Goal: Transaction & Acquisition: Purchase product/service

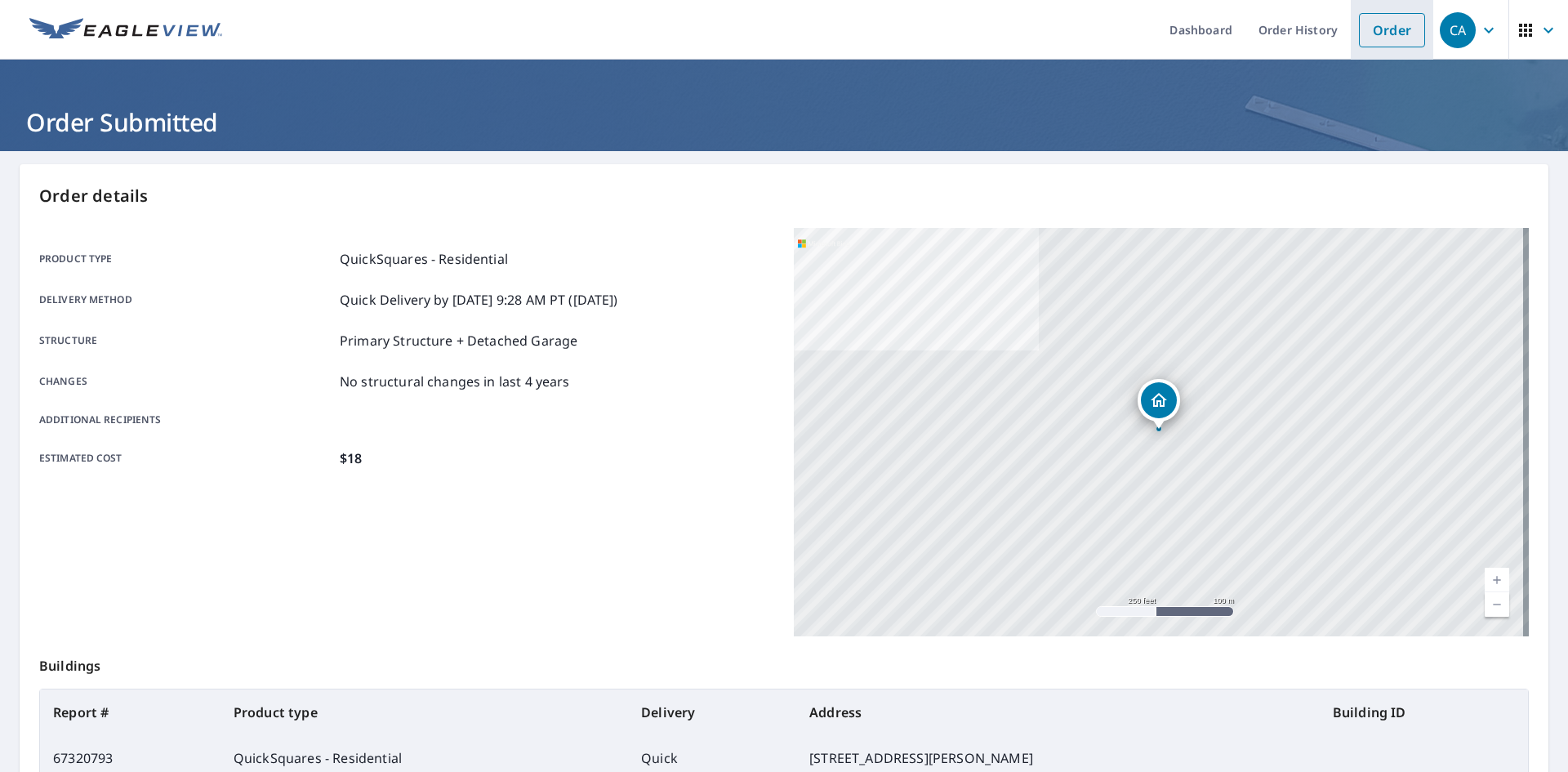
click at [1383, 32] on link "Order" at bounding box center [1392, 31] width 66 height 34
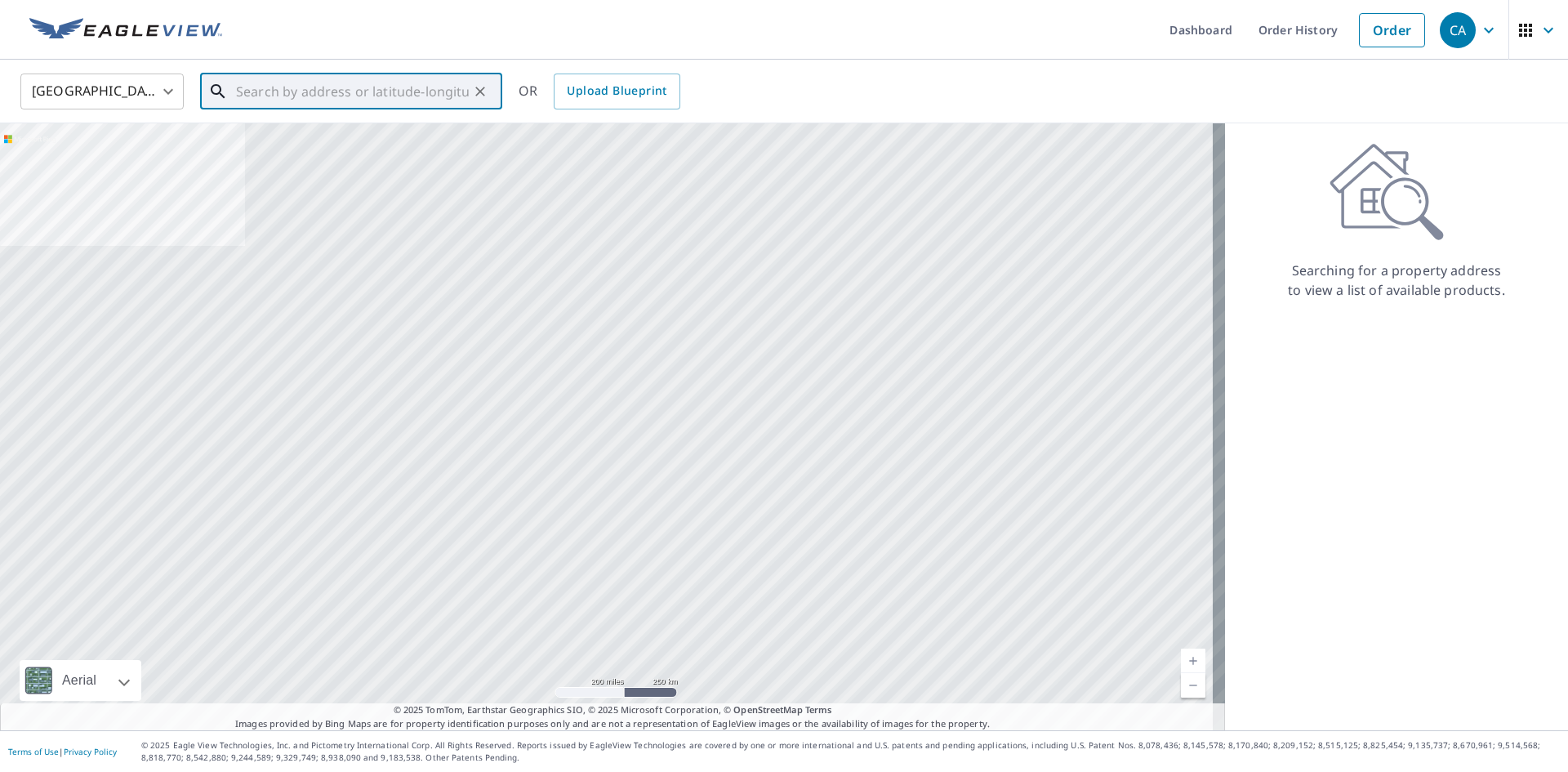
click at [282, 92] on input "text" at bounding box center [352, 91] width 232 height 46
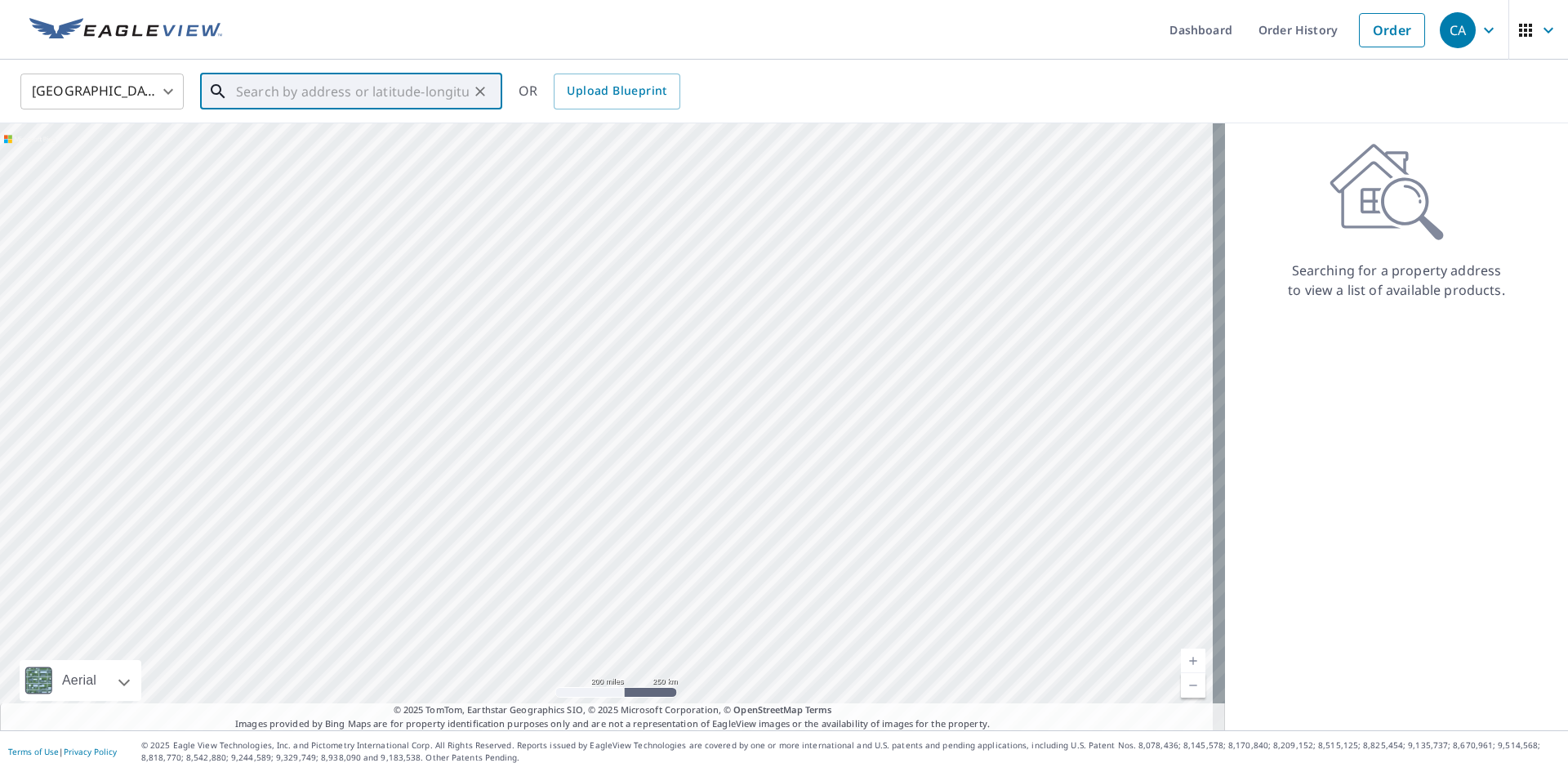
click at [351, 97] on input "text" at bounding box center [352, 91] width 232 height 46
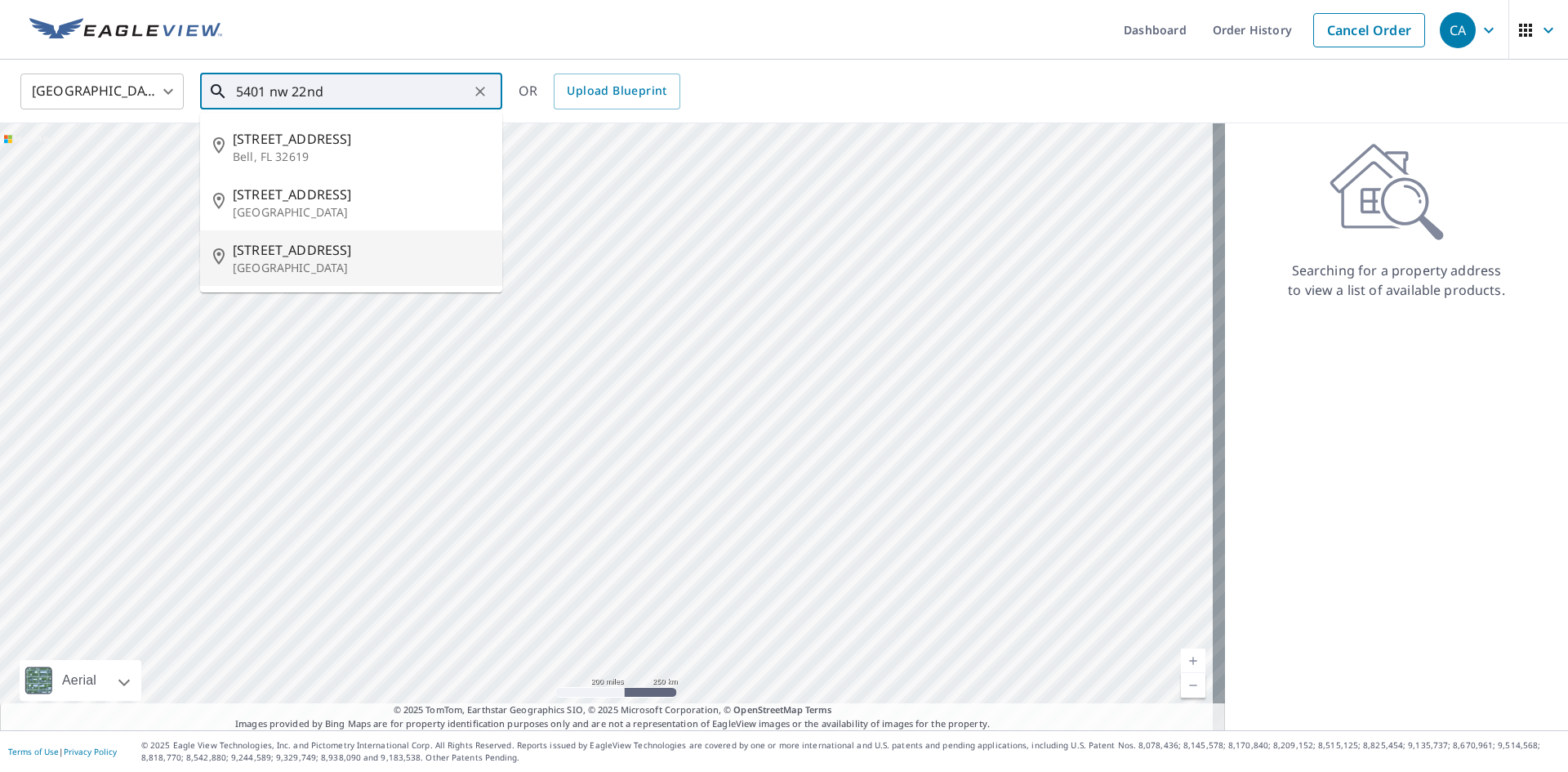
click at [356, 252] on span "[STREET_ADDRESS]" at bounding box center [361, 250] width 257 height 20
type input "[STREET_ADDRESS]"
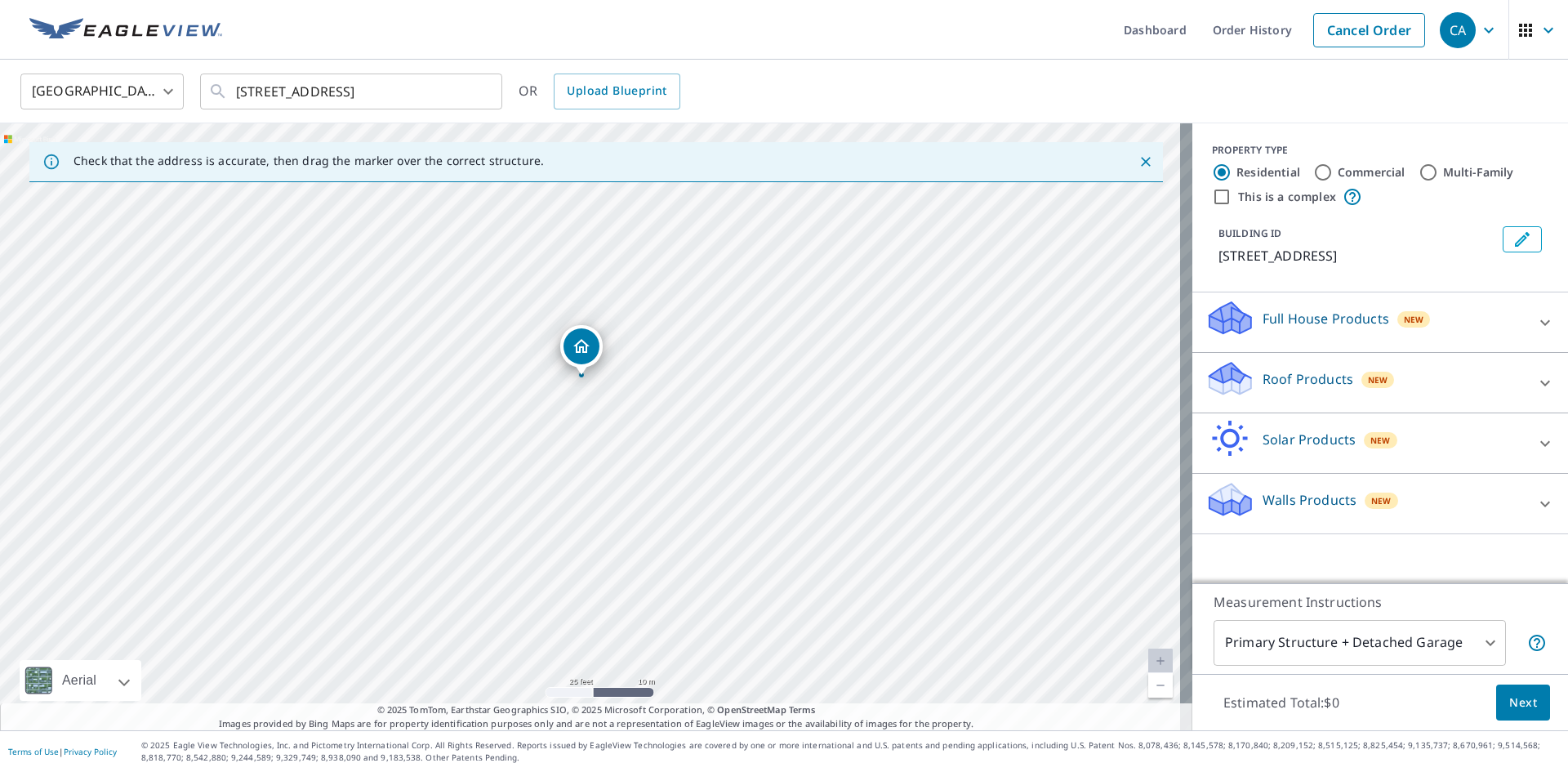
drag, startPoint x: 504, startPoint y: 471, endPoint x: 575, endPoint y: 512, distance: 82.0
click at [575, 512] on div "[STREET_ADDRESS]" at bounding box center [596, 426] width 1192 height 607
drag, startPoint x: 585, startPoint y: 352, endPoint x: 575, endPoint y: 339, distance: 16.4
click at [1386, 388] on div "Roof Products New" at bounding box center [1365, 382] width 320 height 47
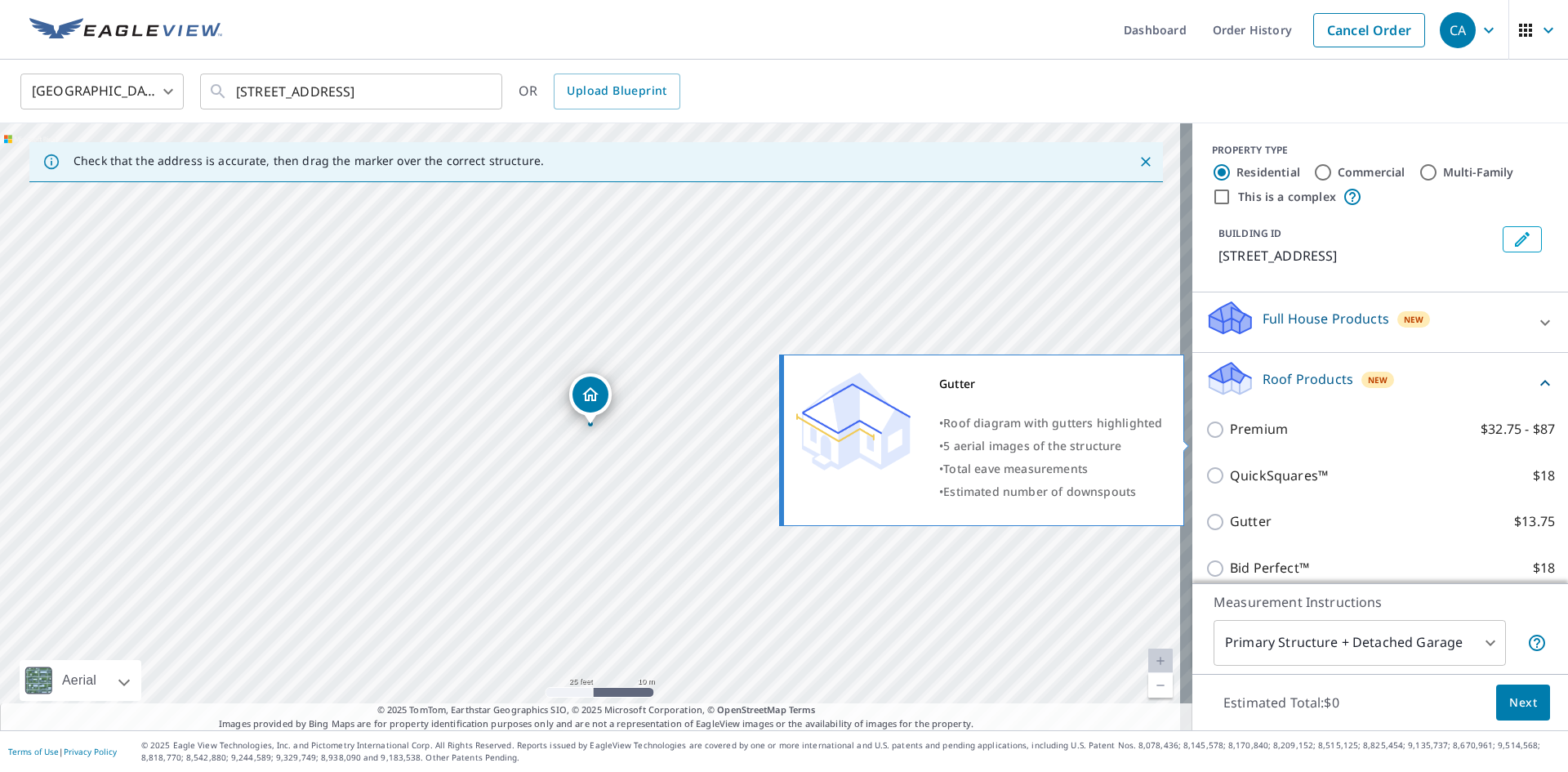
scroll to position [82, 0]
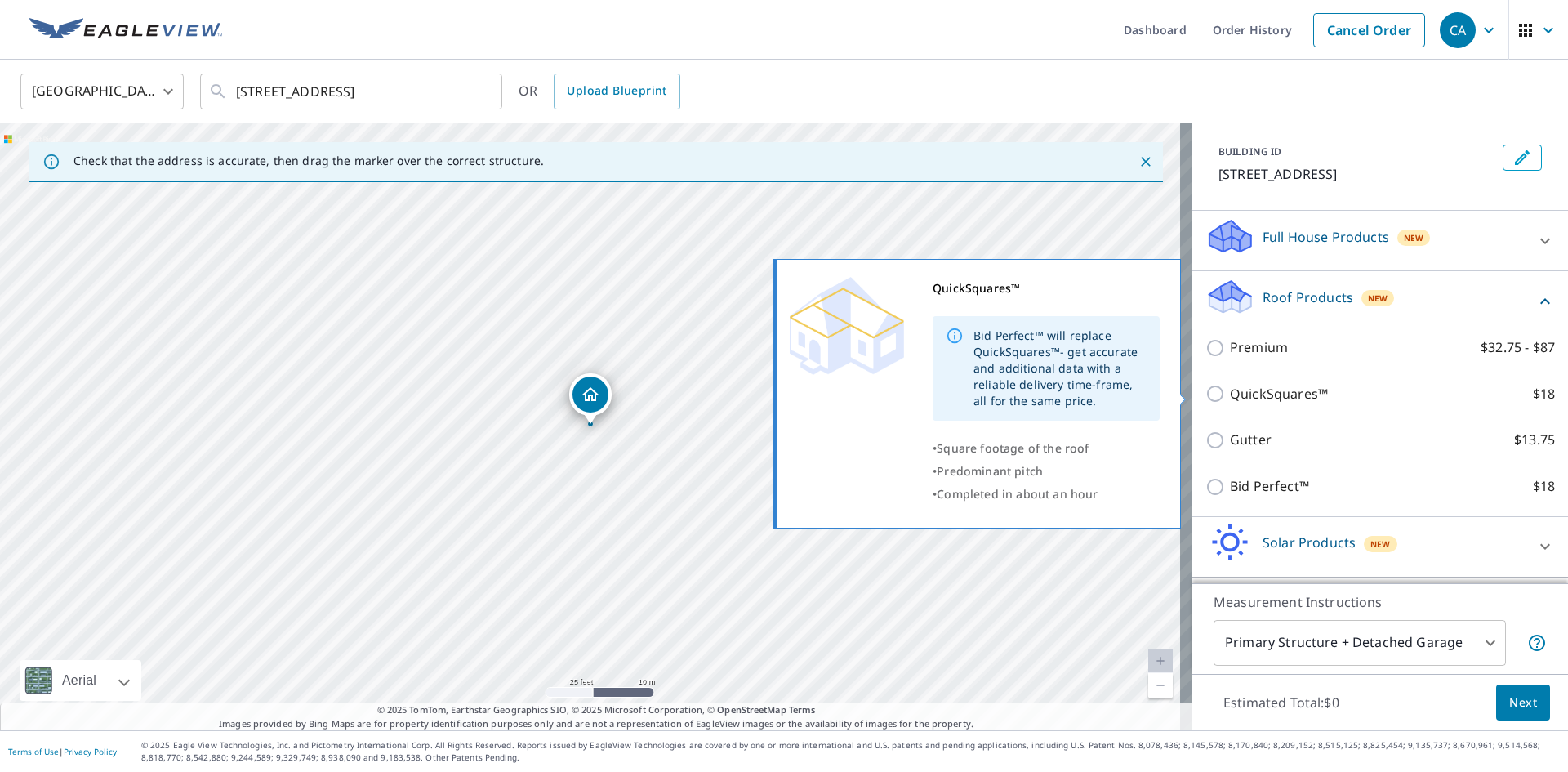
click at [1262, 398] on p "QuickSquares™" at bounding box center [1278, 394] width 98 height 21
click at [1230, 398] on input "QuickSquares™ $18" at bounding box center [1217, 394] width 24 height 20
checkbox input "true"
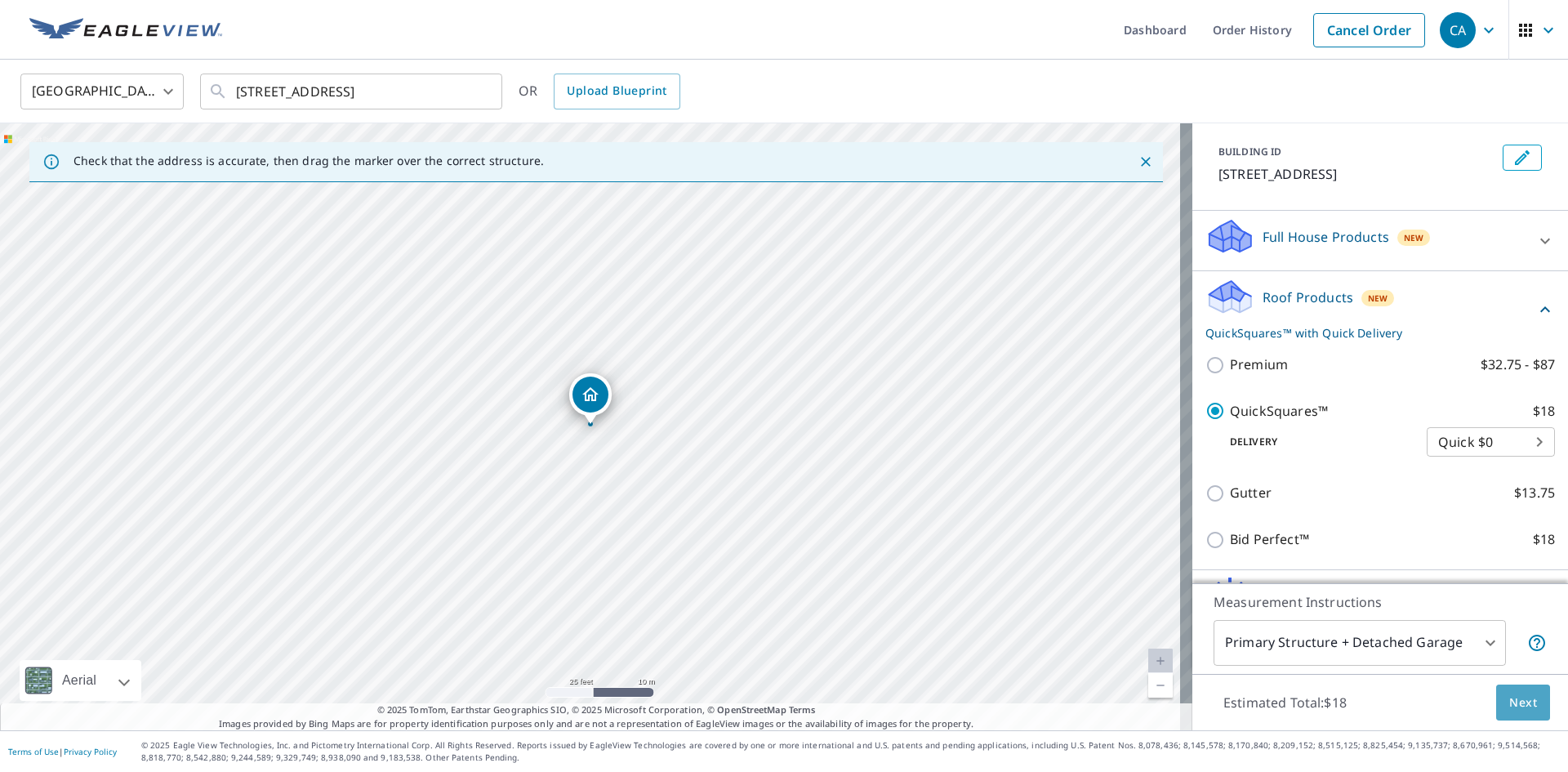
click at [1510, 708] on span "Next" at bounding box center [1522, 702] width 28 height 21
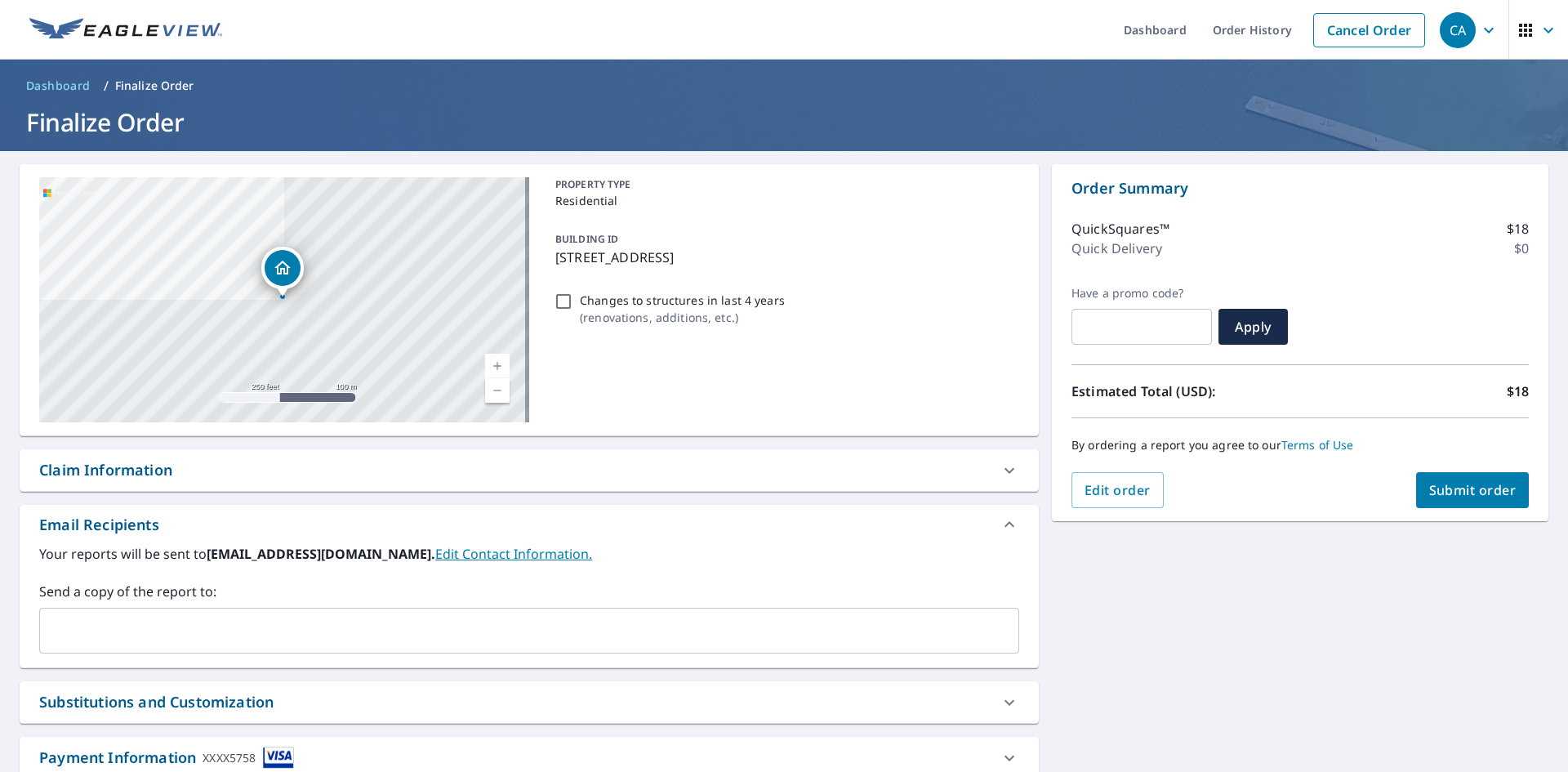
click at [1463, 492] on span "Submit order" at bounding box center [1472, 490] width 87 height 18
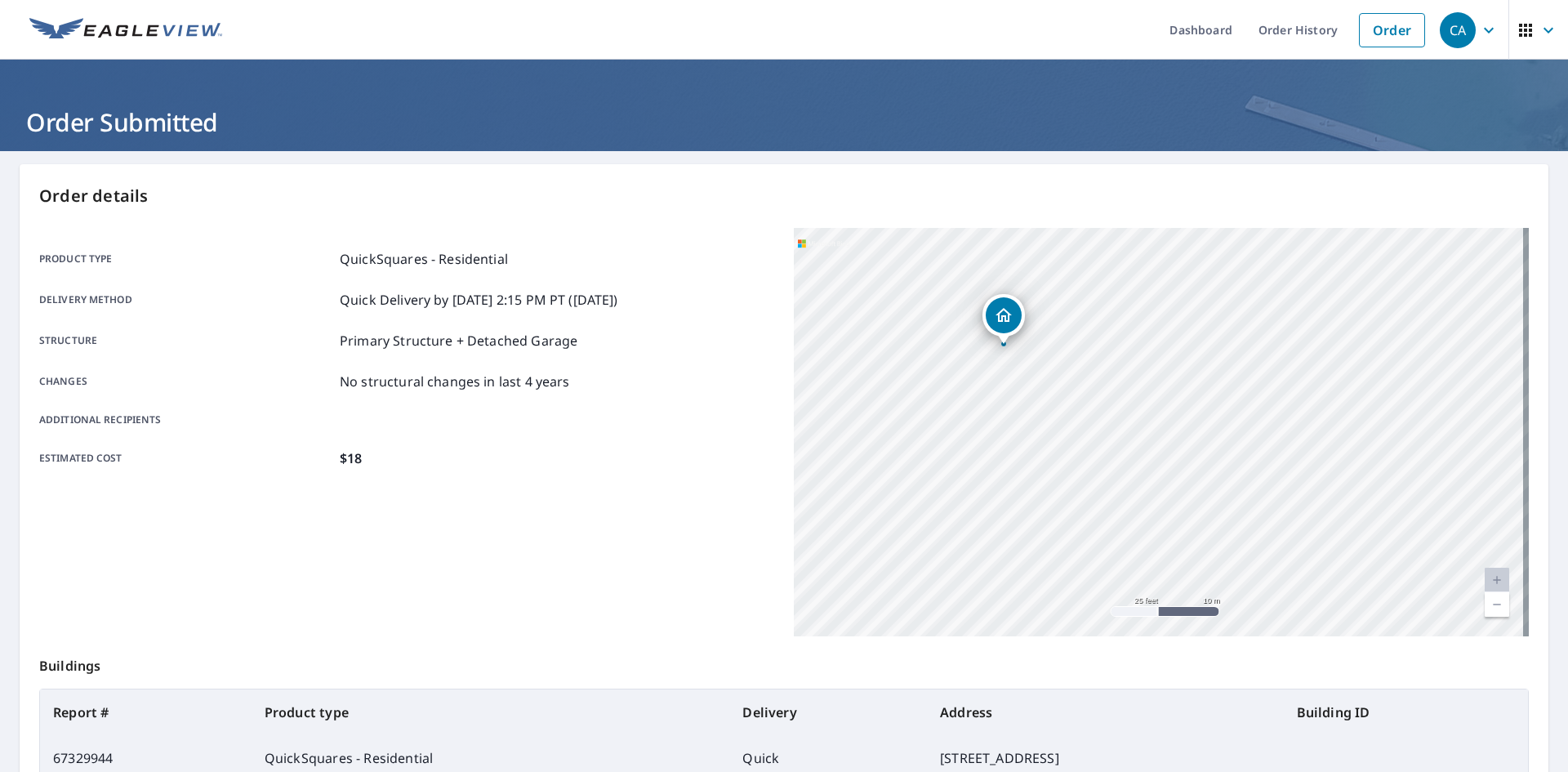
drag, startPoint x: 889, startPoint y: 380, endPoint x: 1155, endPoint y: 516, distance: 298.8
click at [1155, 516] on div "[STREET_ADDRESS]" at bounding box center [1161, 432] width 735 height 408
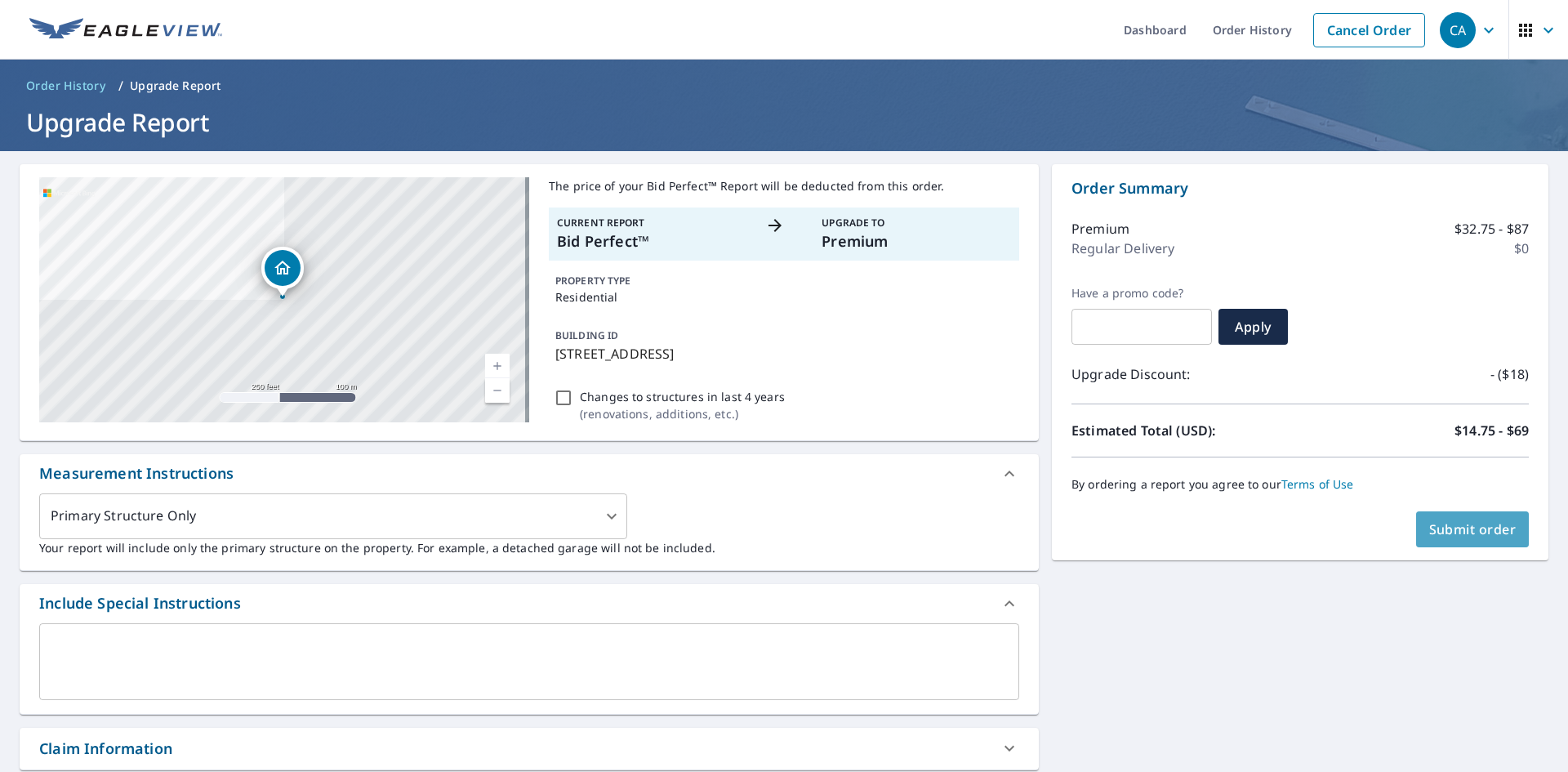
click at [1416, 529] on button "Submit order" at bounding box center [1473, 530] width 113 height 36
